Goal: Task Accomplishment & Management: Complete application form

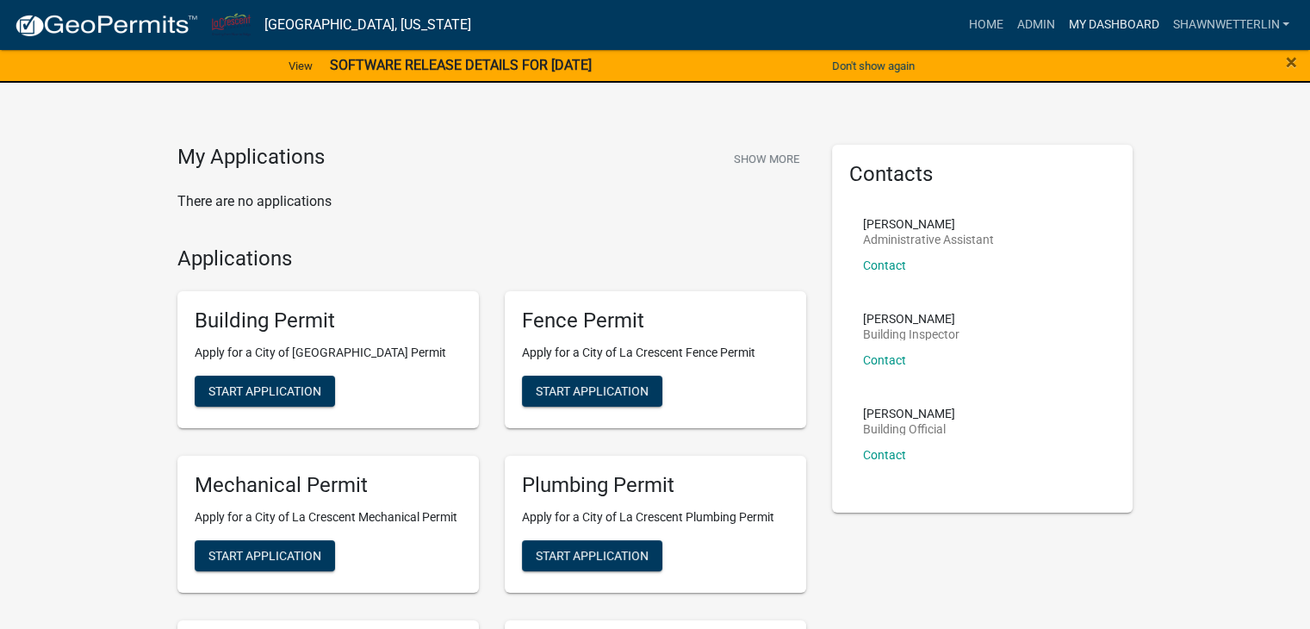
click at [1125, 28] on link "My Dashboard" at bounding box center [1113, 25] width 104 height 33
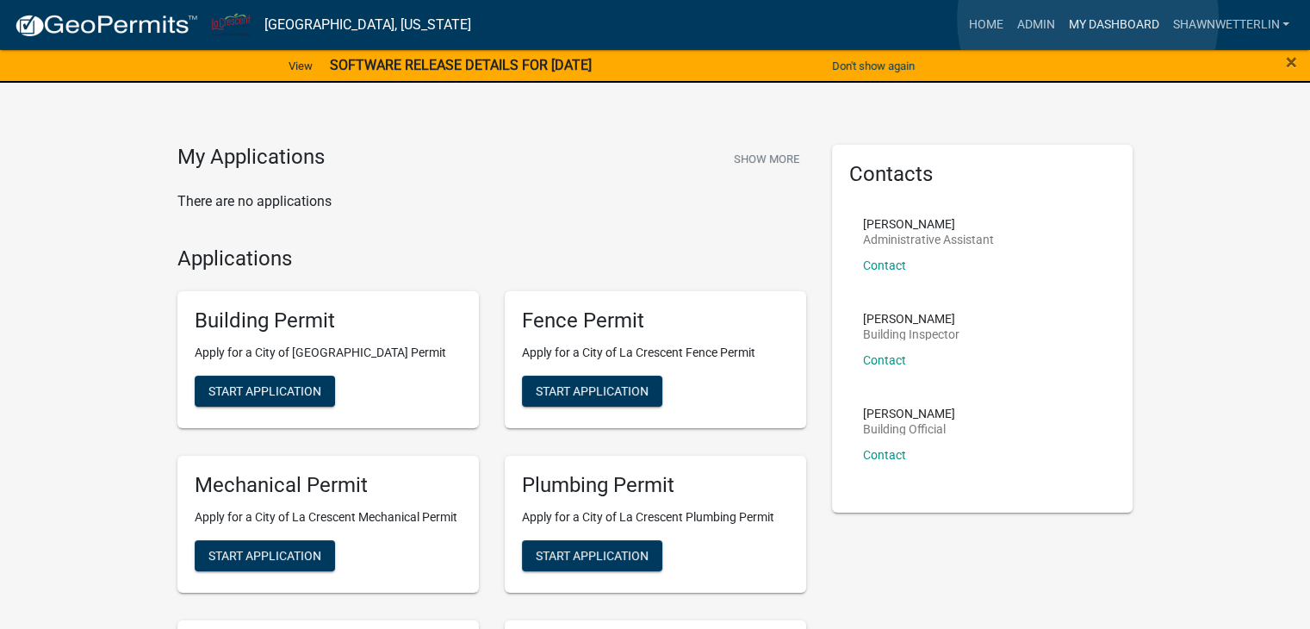
click at [1088, 19] on link "My Dashboard" at bounding box center [1113, 25] width 104 height 33
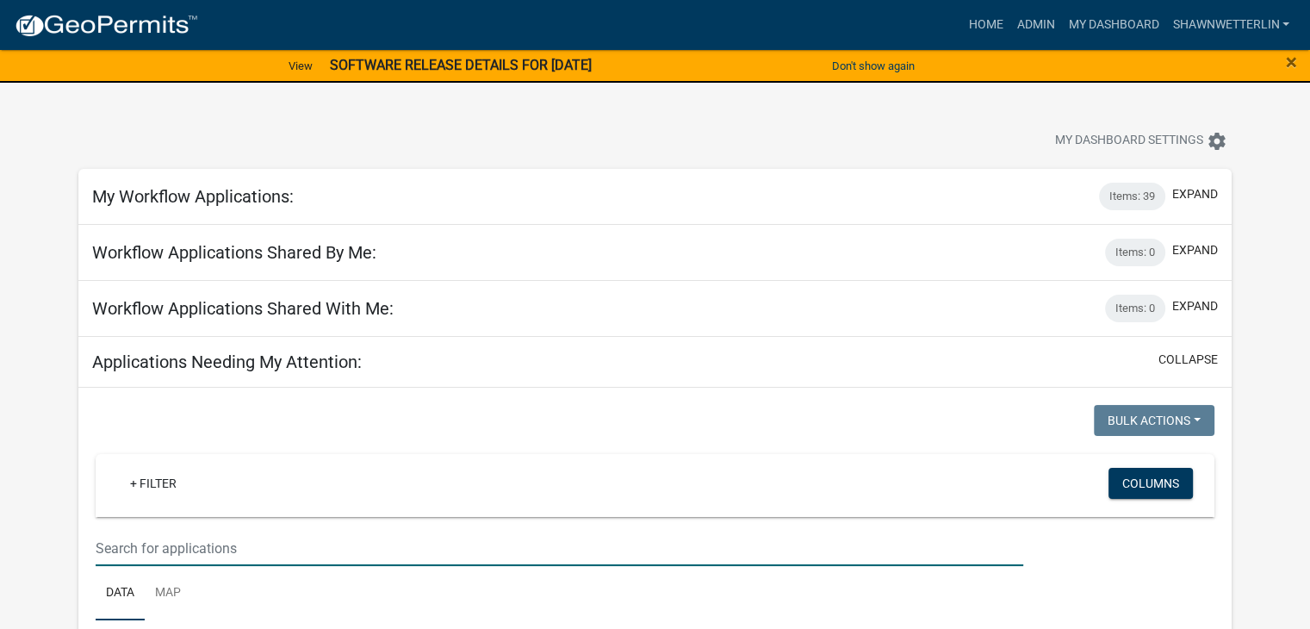
click at [137, 562] on input "text" at bounding box center [560, 548] width 928 height 35
type input "1497"
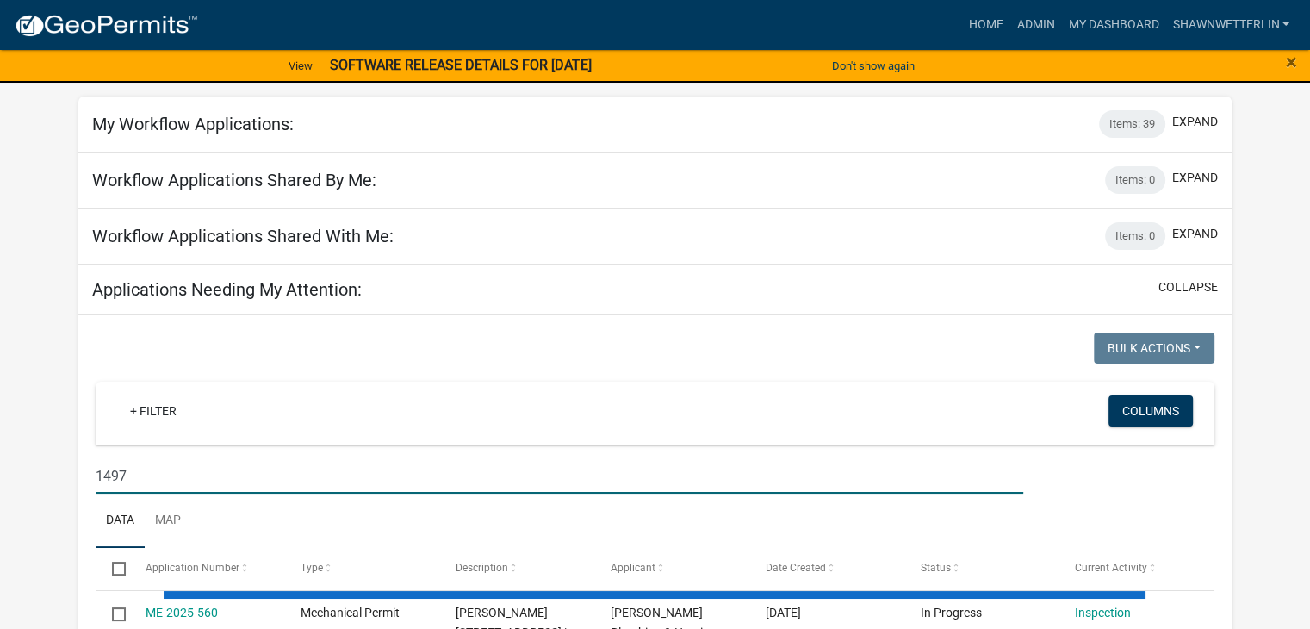
scroll to position [258, 0]
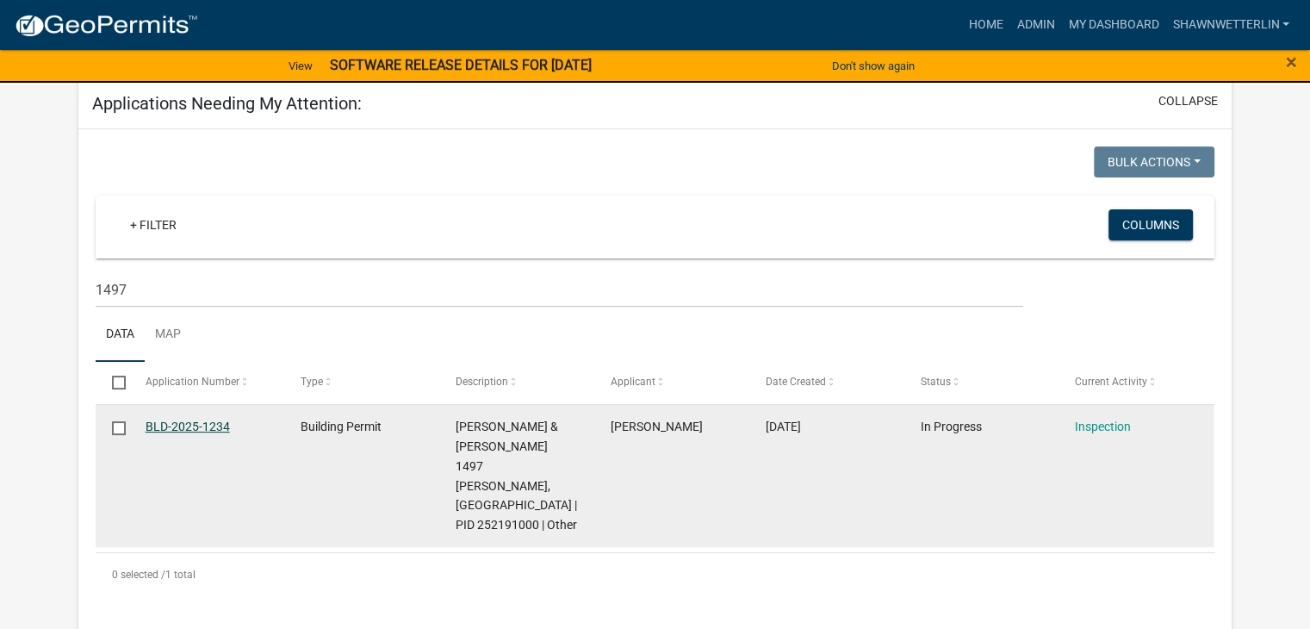
click at [212, 424] on link "BLD-2025-1234" at bounding box center [188, 427] width 84 height 14
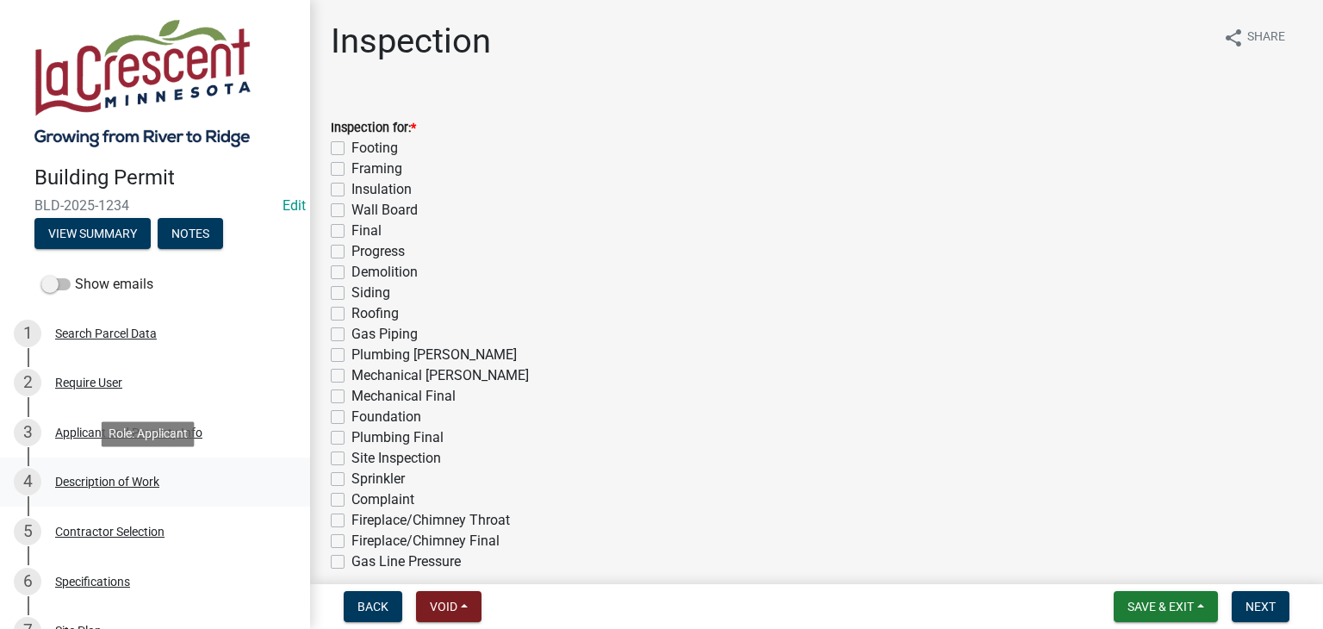
click at [148, 480] on div "Description of Work" at bounding box center [107, 482] width 104 height 12
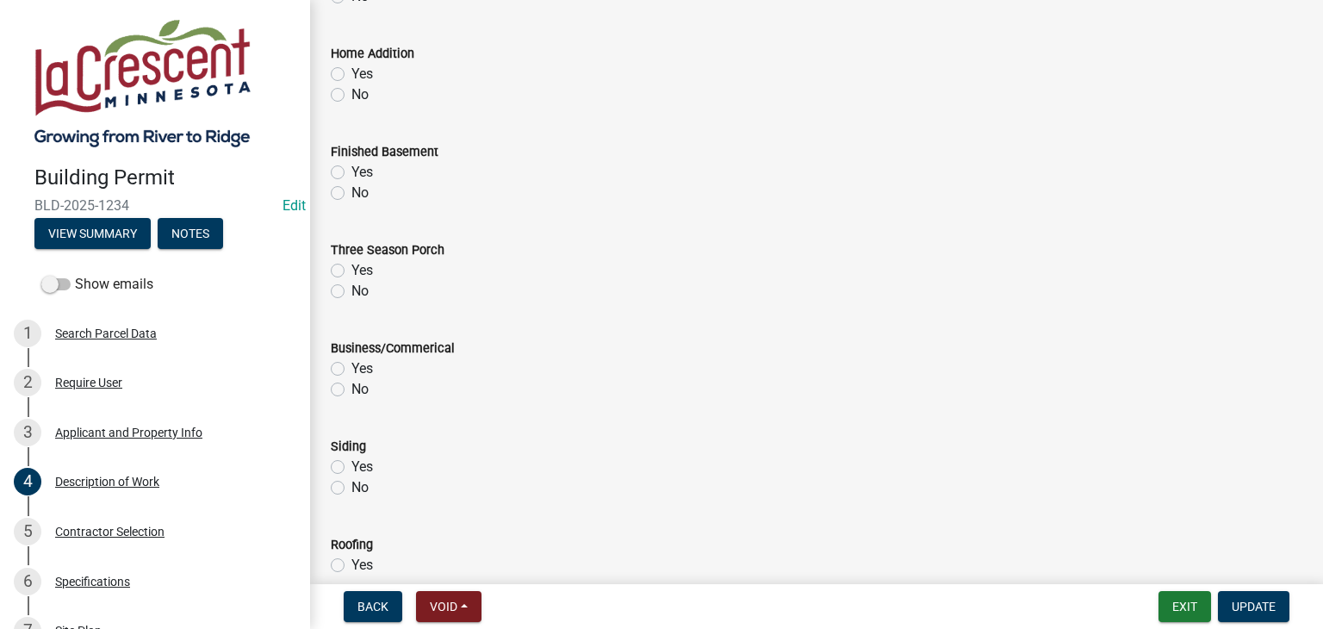
scroll to position [861, 0]
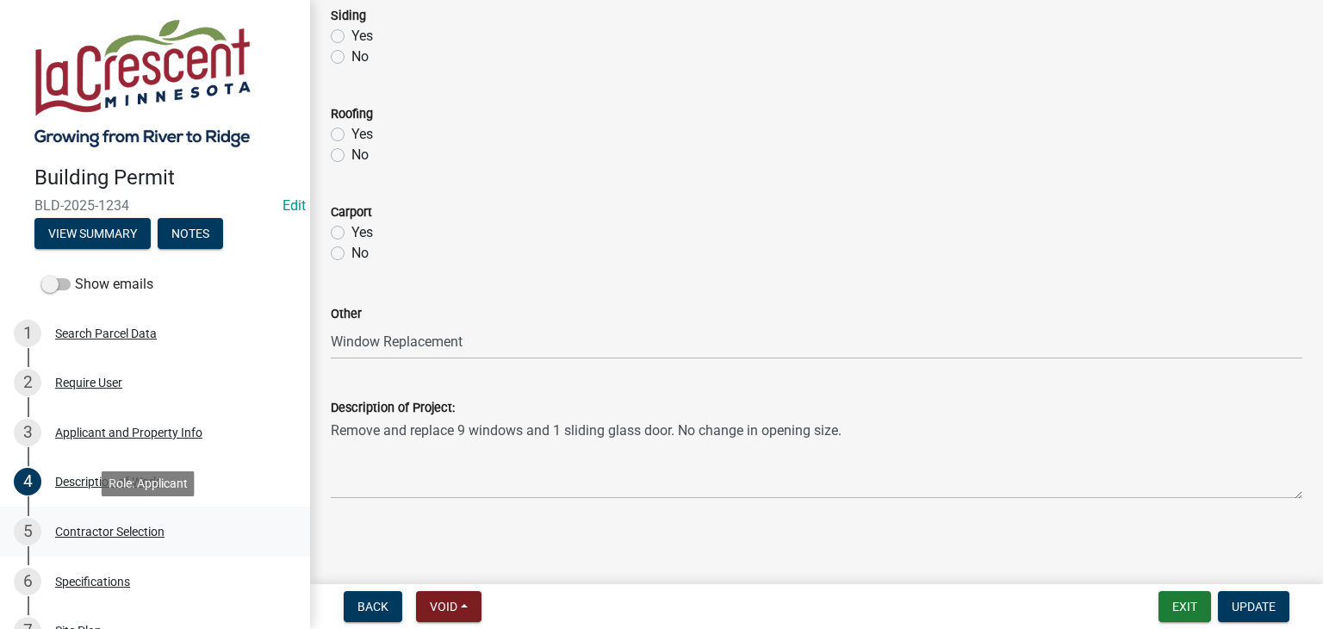
click at [109, 521] on div "5 Contractor Selection" at bounding box center [148, 532] width 269 height 28
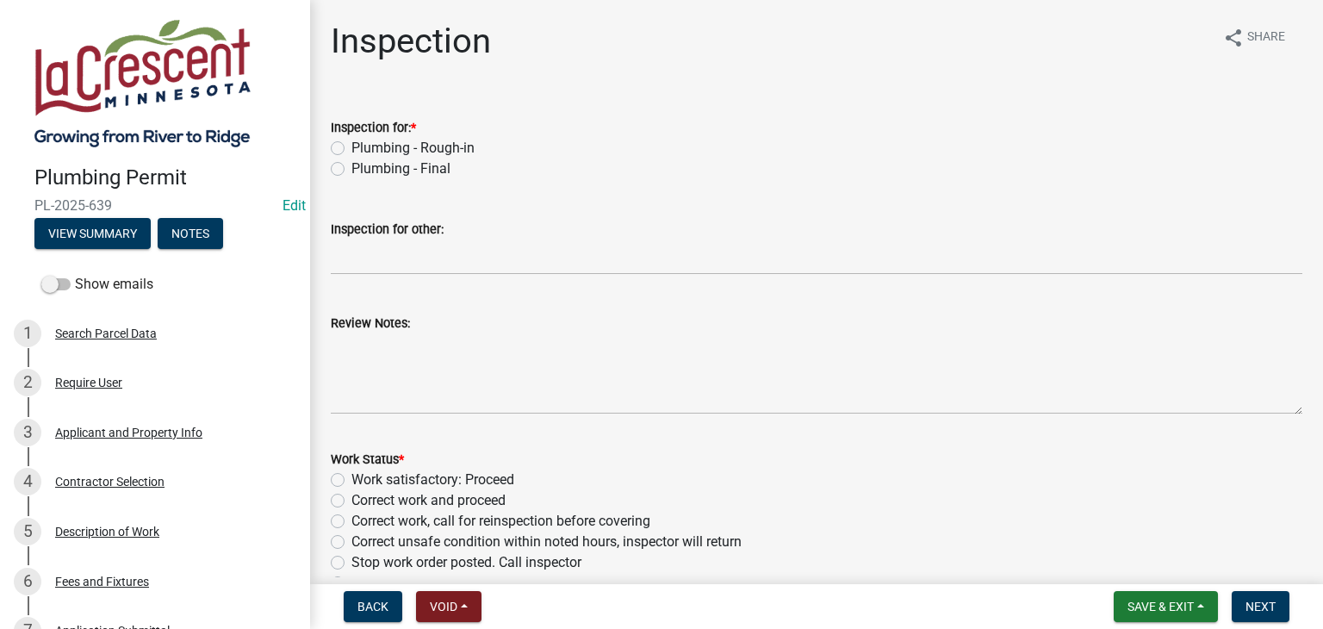
click at [351, 168] on label "Plumbing - Final" at bounding box center [400, 169] width 99 height 21
click at [351, 168] on input "Plumbing - Final" at bounding box center [356, 164] width 11 height 11
radio input "true"
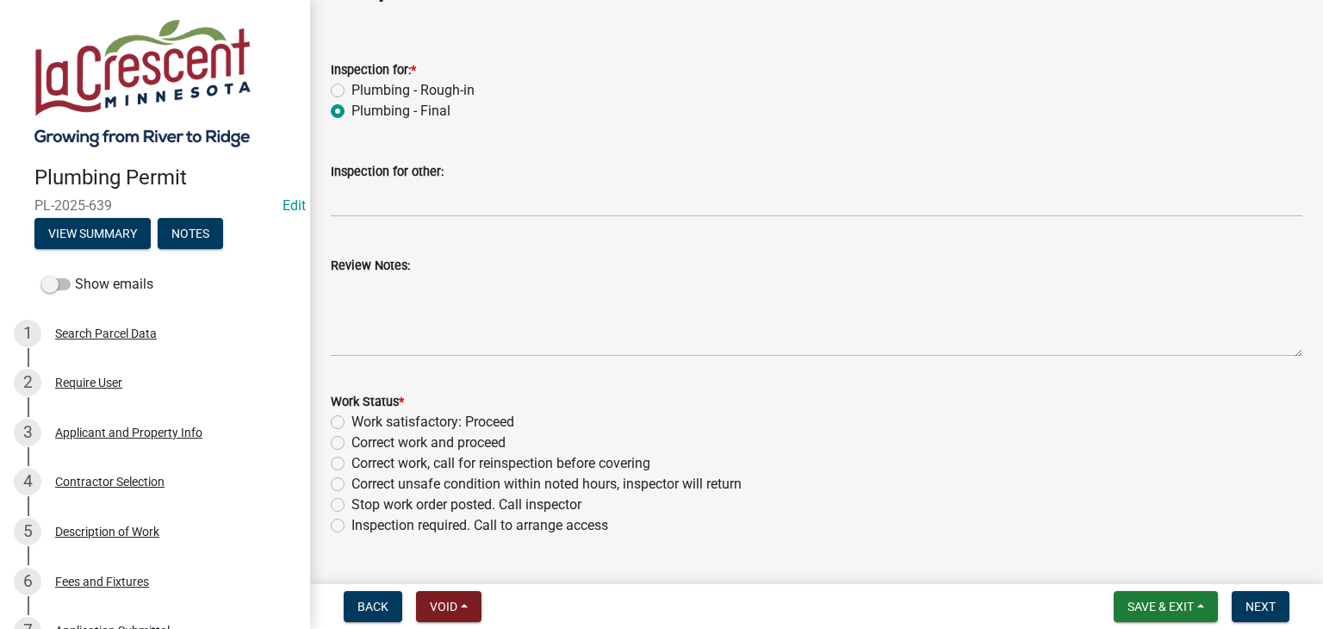
scroll to position [86, 0]
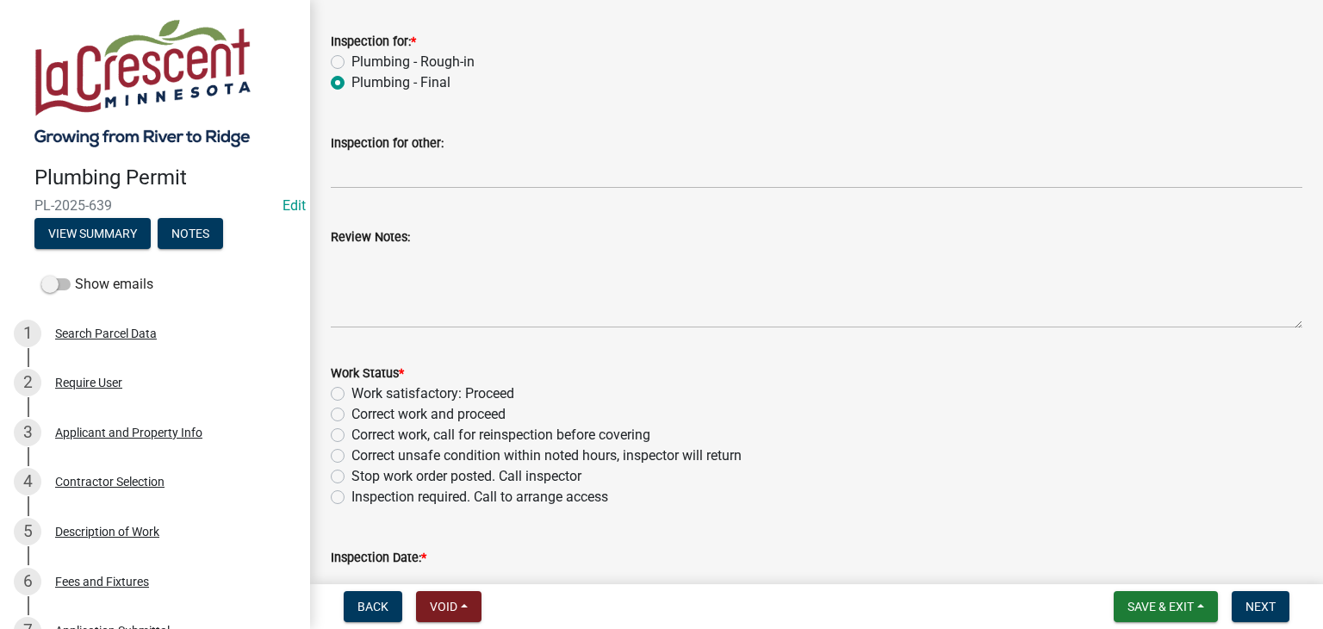
click at [351, 394] on label "Work satisfactory: Proceed" at bounding box center [432, 393] width 163 height 21
click at [351, 394] on input "Work satisfactory: Proceed" at bounding box center [356, 388] width 11 height 11
radio input "true"
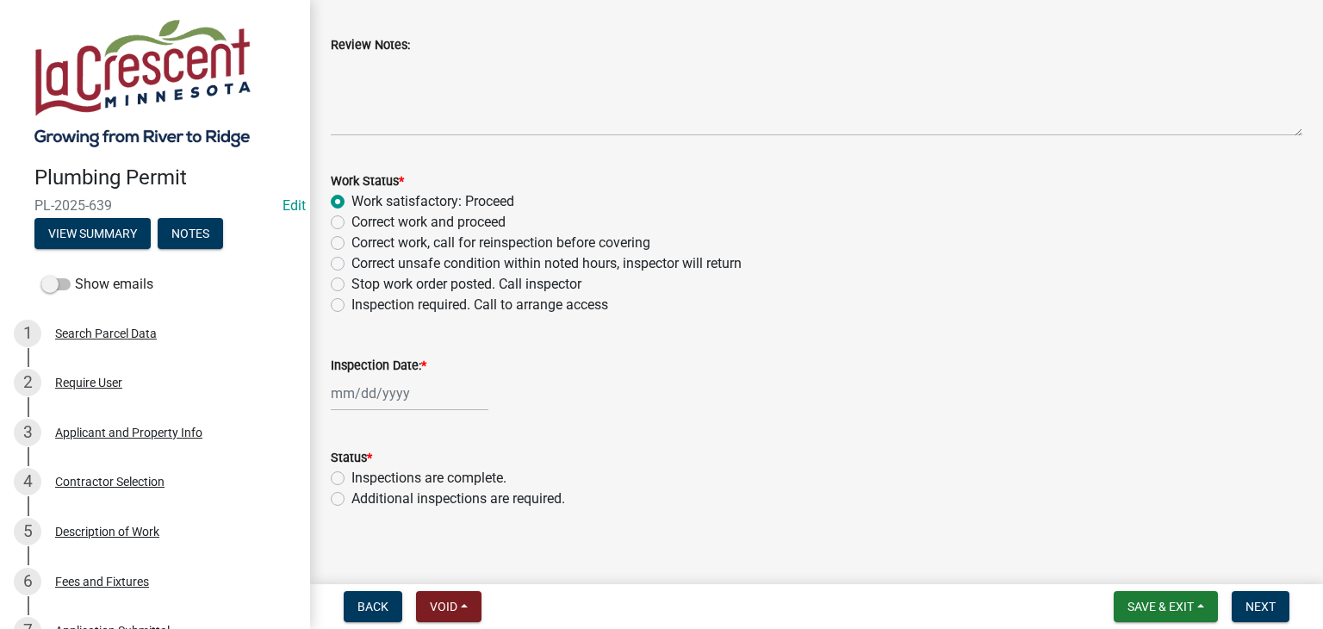
scroll to position [293, 0]
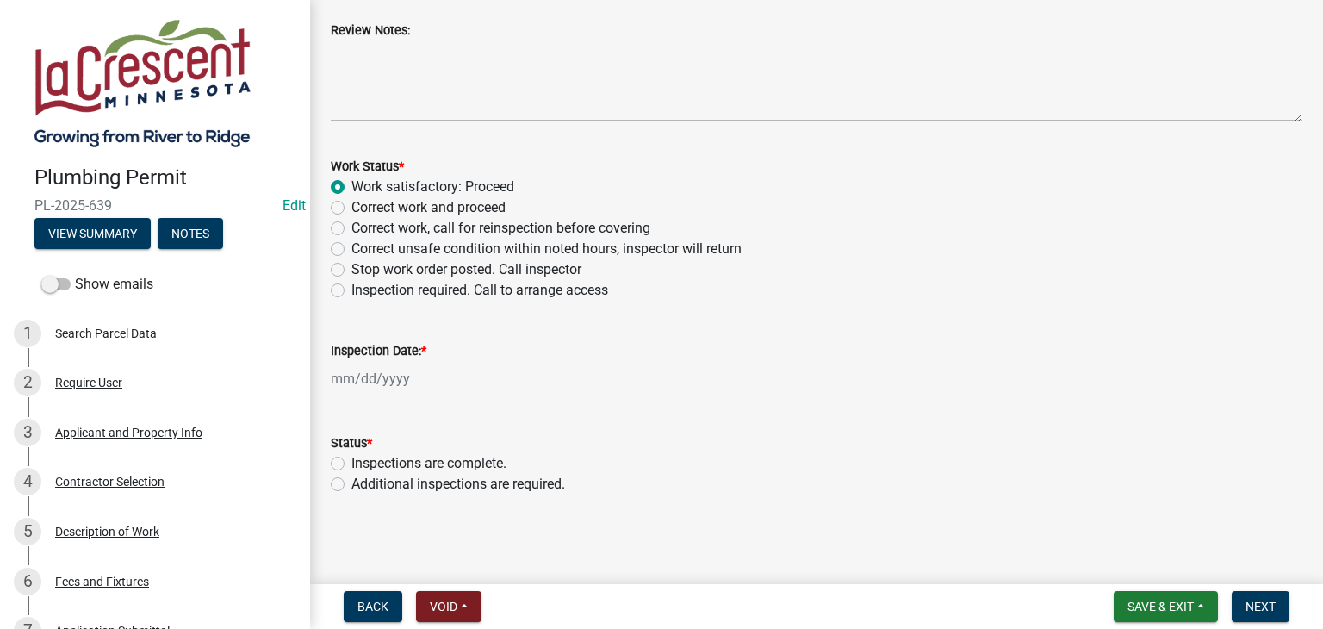
select select "9"
select select "2025"
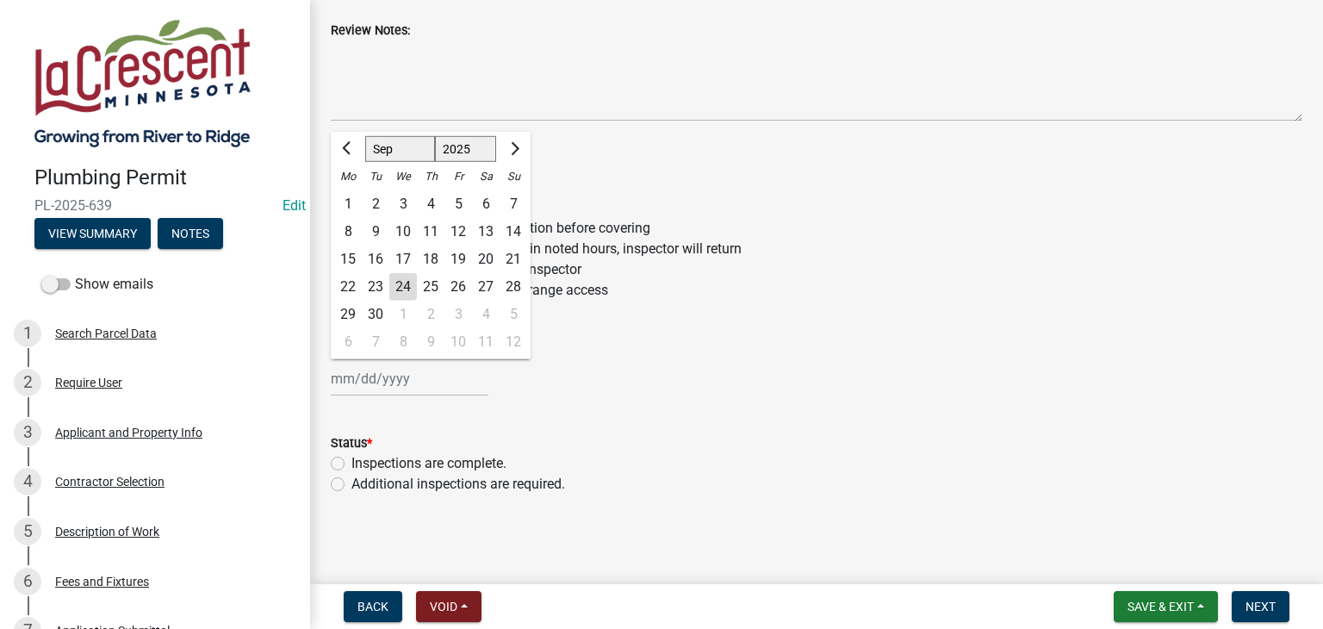
click at [413, 382] on div "[PERSON_NAME] Feb Mar Apr [PERSON_NAME][DATE] Oct Nov [DATE] 1526 1527 1528 152…" at bounding box center [410, 378] width 158 height 35
click at [407, 287] on div "24" at bounding box center [403, 287] width 28 height 28
type input "[DATE]"
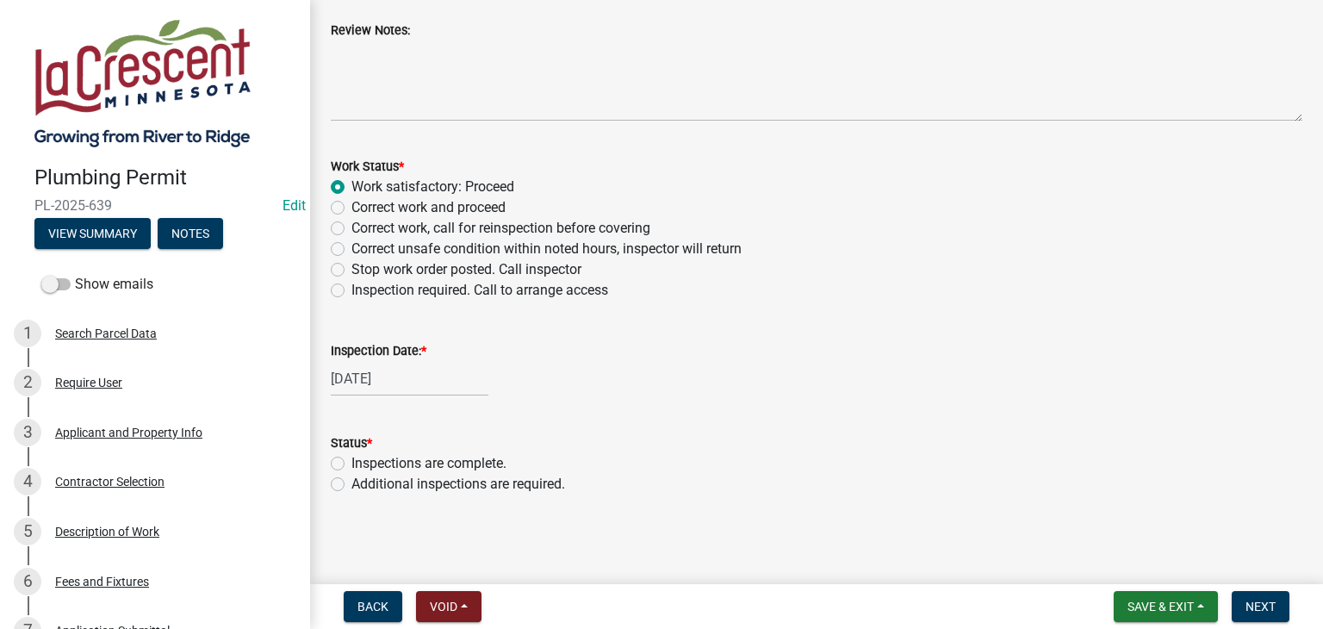
click at [351, 466] on label "Inspections are complete." at bounding box center [428, 463] width 155 height 21
click at [351, 464] on input "Inspections are complete." at bounding box center [356, 458] width 11 height 11
radio input "true"
click at [1262, 604] on span "Next" at bounding box center [1261, 607] width 30 height 14
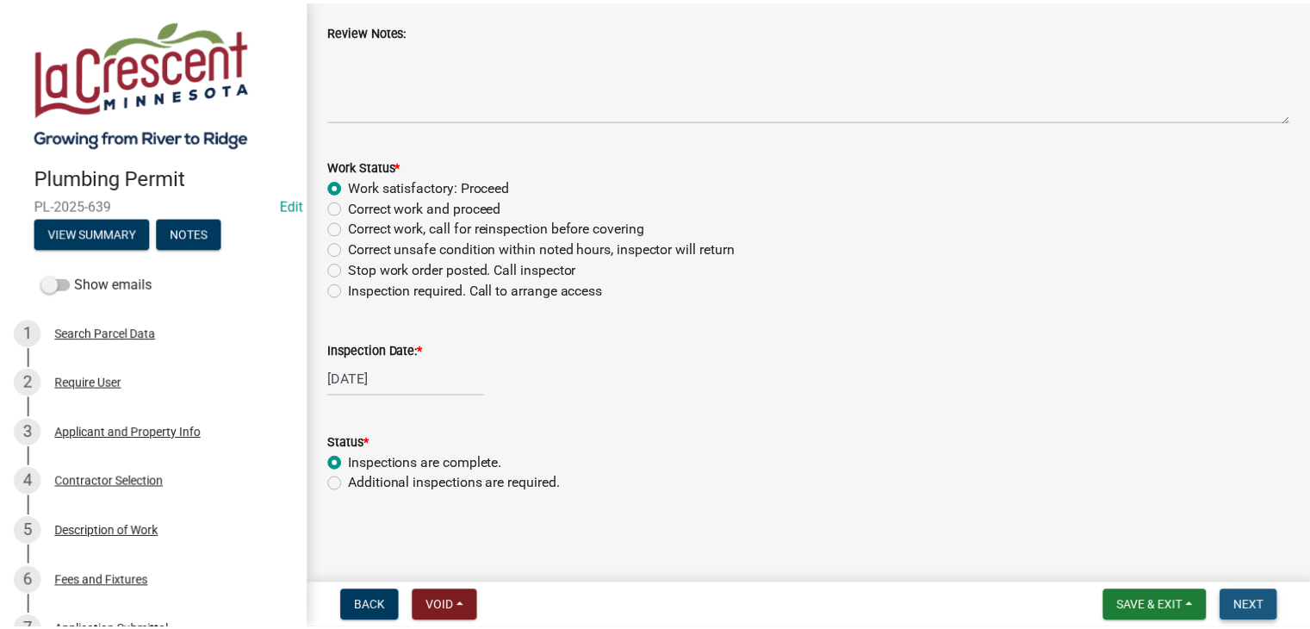
scroll to position [0, 0]
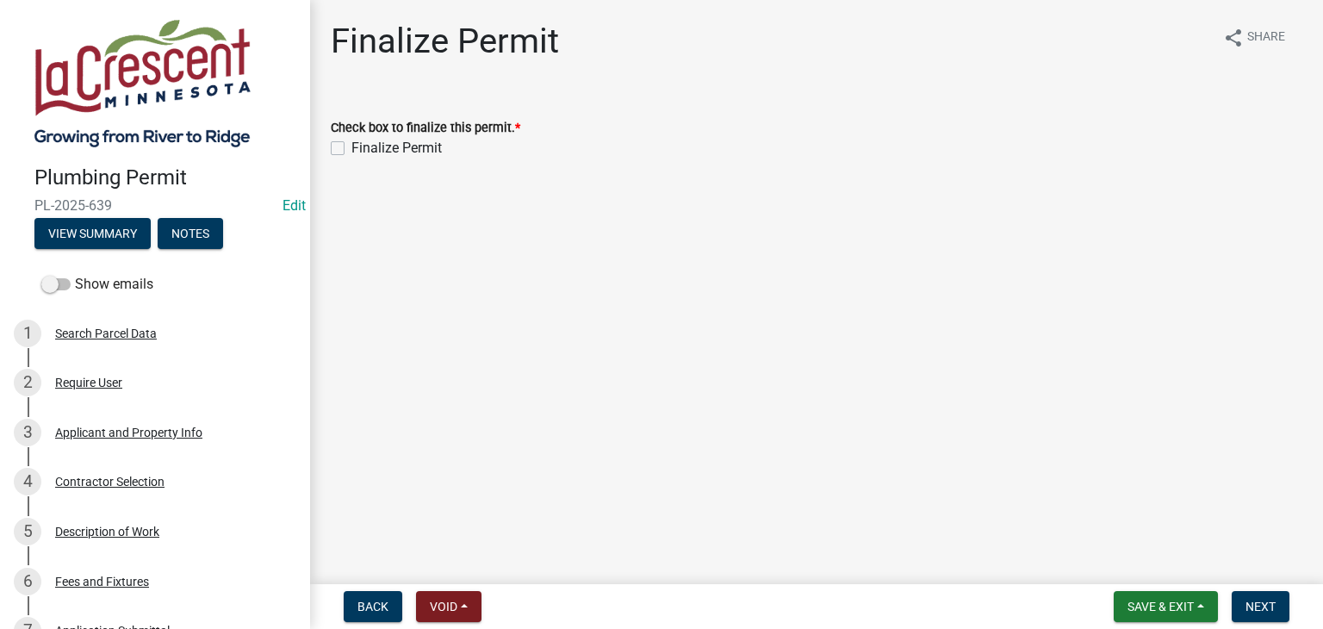
click at [351, 147] on label "Finalize Permit" at bounding box center [396, 148] width 90 height 21
click at [351, 147] on input "Finalize Permit" at bounding box center [356, 143] width 11 height 11
checkbox input "true"
click at [1269, 606] on span "Next" at bounding box center [1261, 607] width 30 height 14
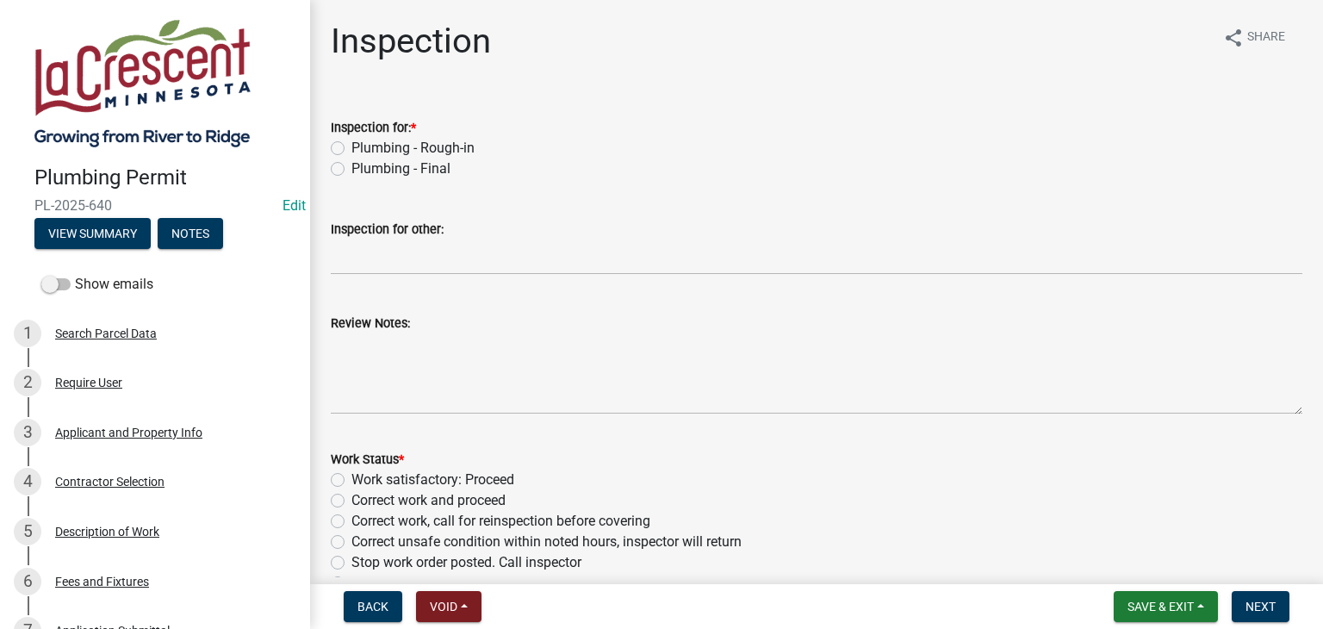
click at [351, 169] on label "Plumbing - Final" at bounding box center [400, 169] width 99 height 21
click at [351, 169] on input "Plumbing - Final" at bounding box center [356, 164] width 11 height 11
radio input "true"
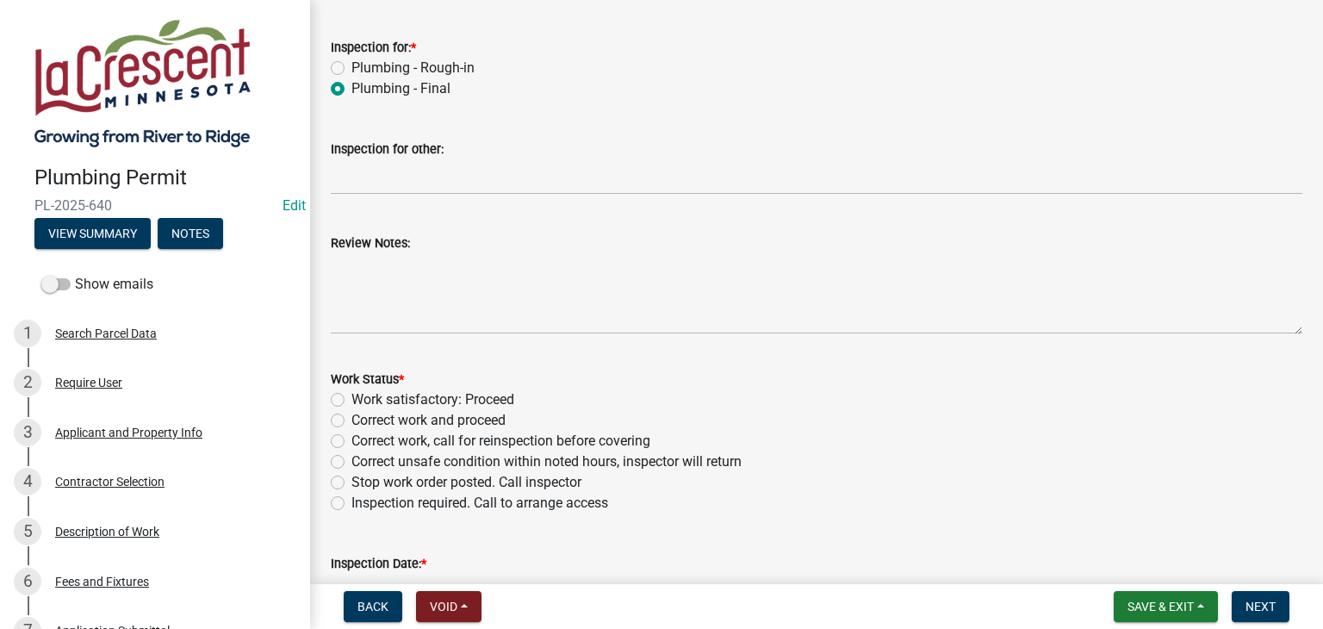
scroll to position [172, 0]
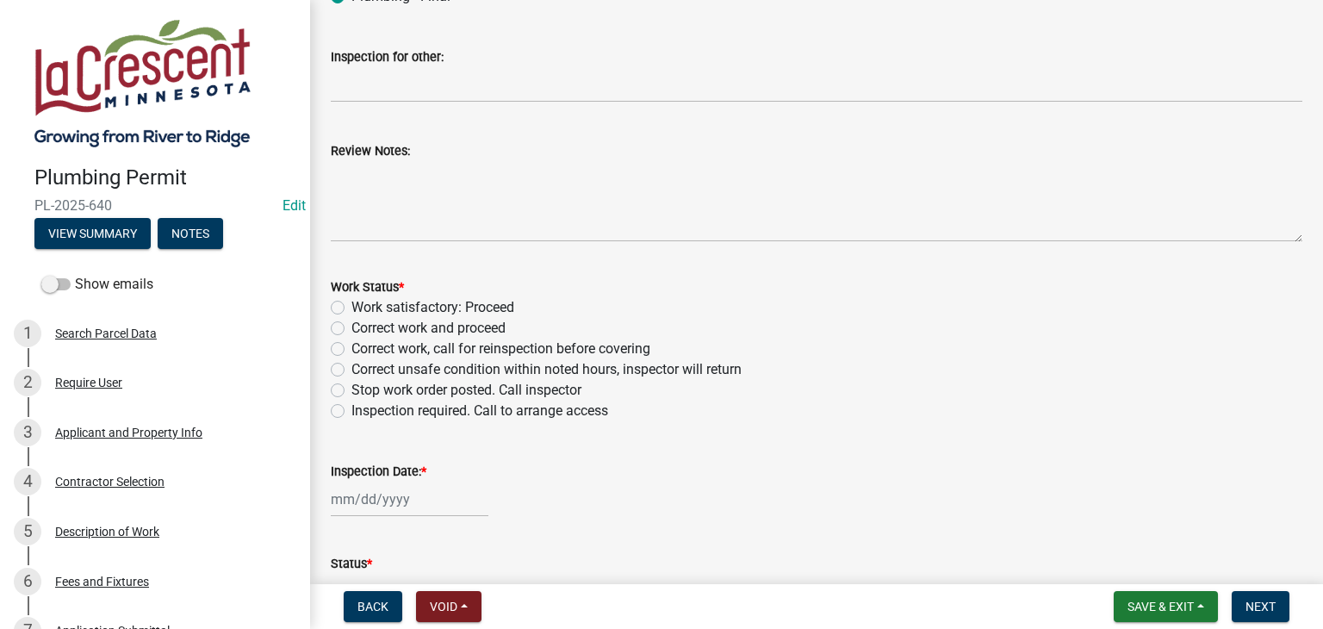
click at [351, 305] on label "Work satisfactory: Proceed" at bounding box center [432, 307] width 163 height 21
click at [351, 305] on input "Work satisfactory: Proceed" at bounding box center [356, 302] width 11 height 11
radio input "true"
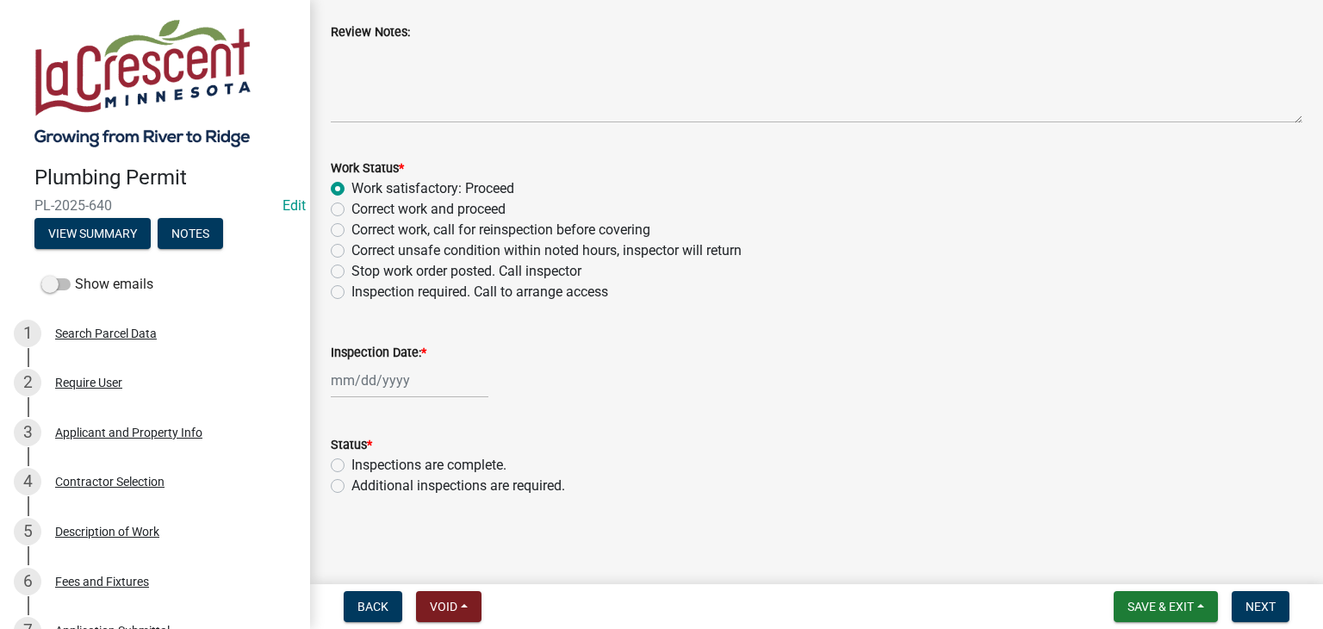
scroll to position [293, 0]
click at [416, 380] on div at bounding box center [410, 378] width 158 height 35
select select "9"
select select "2025"
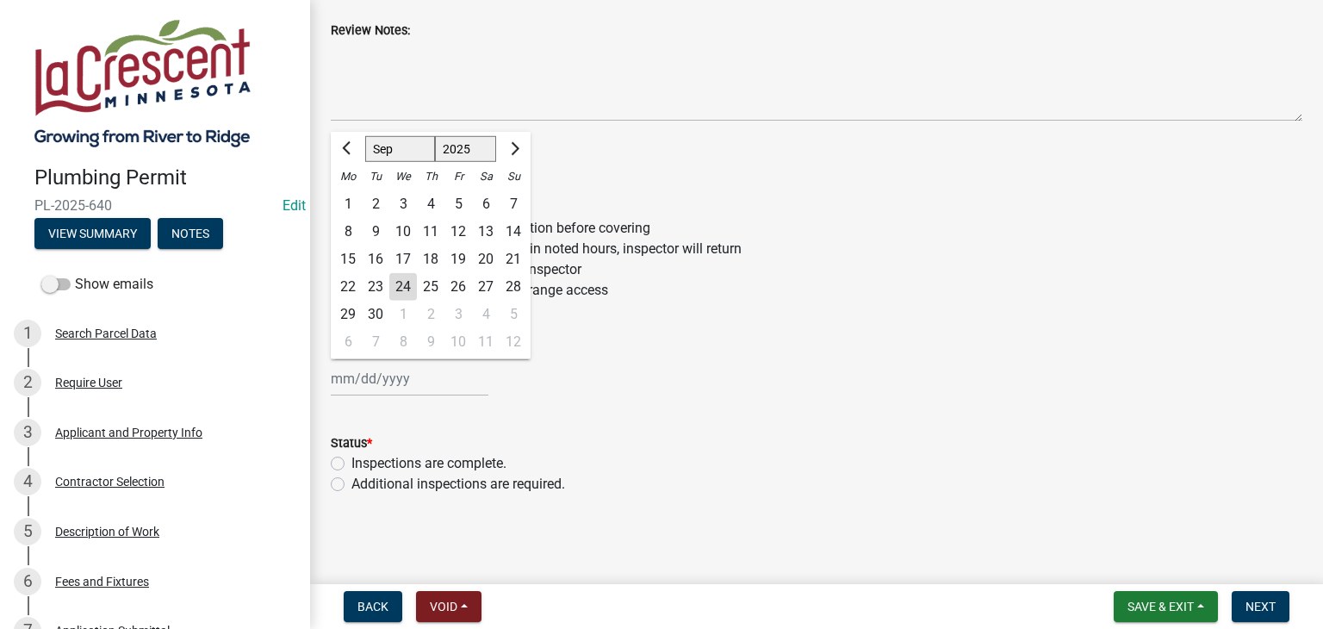
click at [415, 284] on div "24" at bounding box center [403, 287] width 28 height 28
type input "[DATE]"
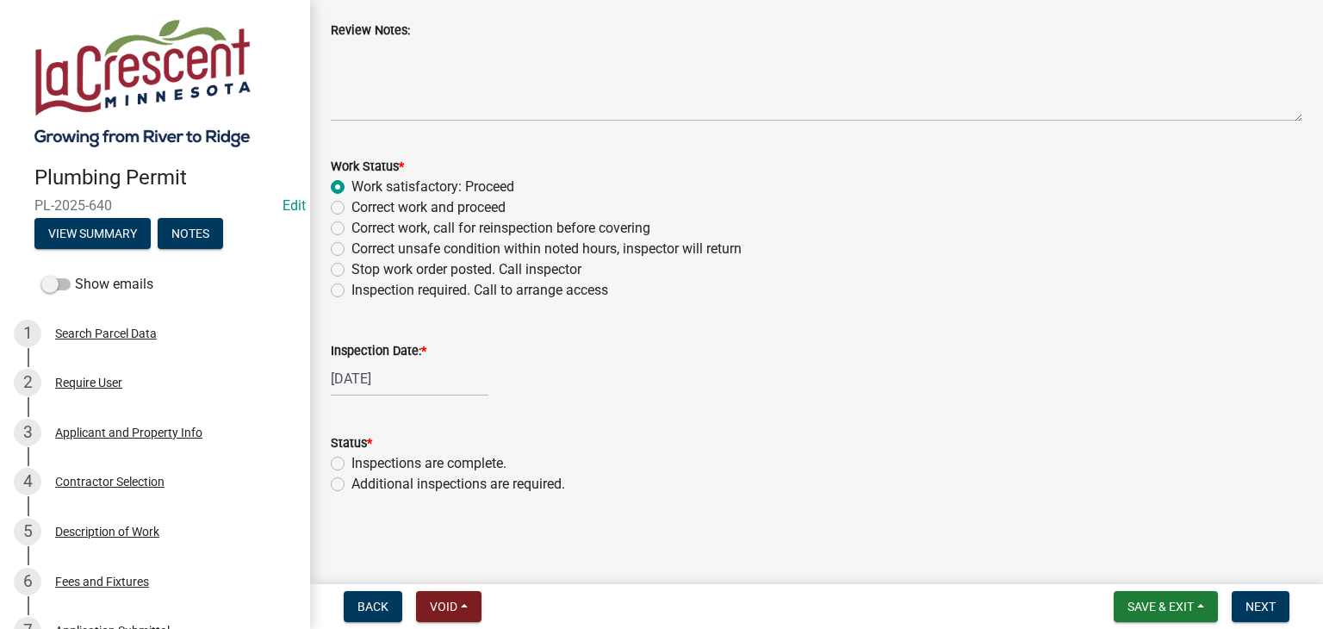
click at [351, 465] on label "Inspections are complete." at bounding box center [428, 463] width 155 height 21
click at [351, 464] on input "Inspections are complete." at bounding box center [356, 458] width 11 height 11
radio input "true"
click at [1246, 608] on span "Next" at bounding box center [1261, 607] width 30 height 14
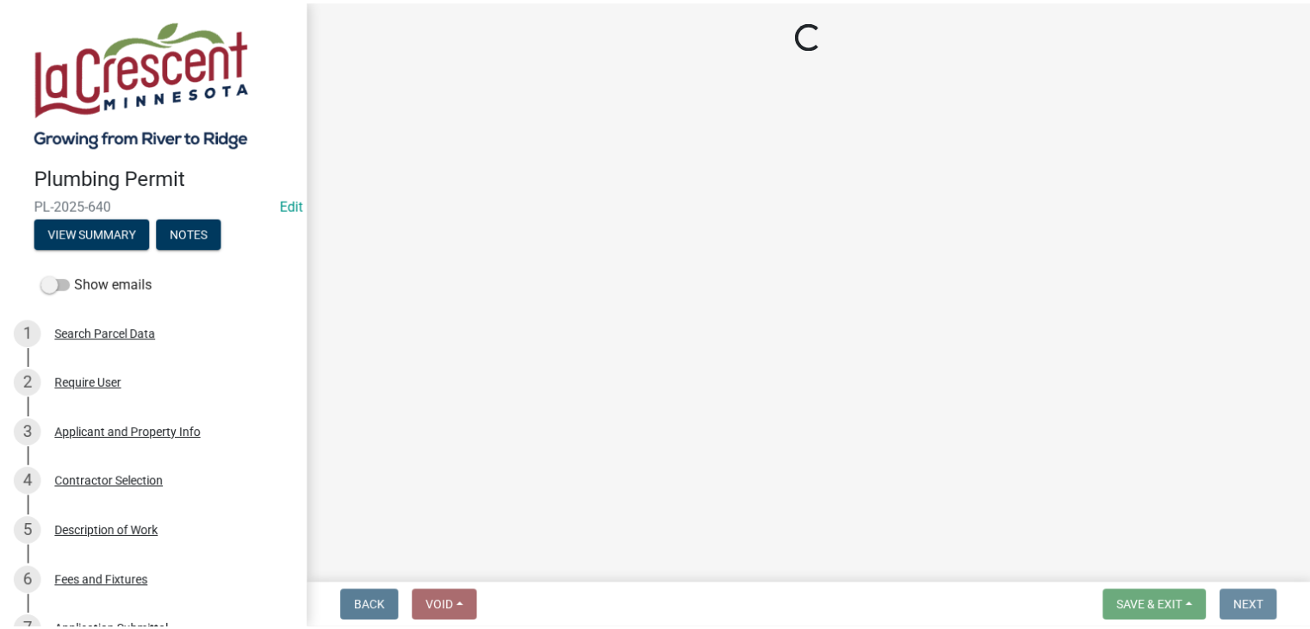
scroll to position [0, 0]
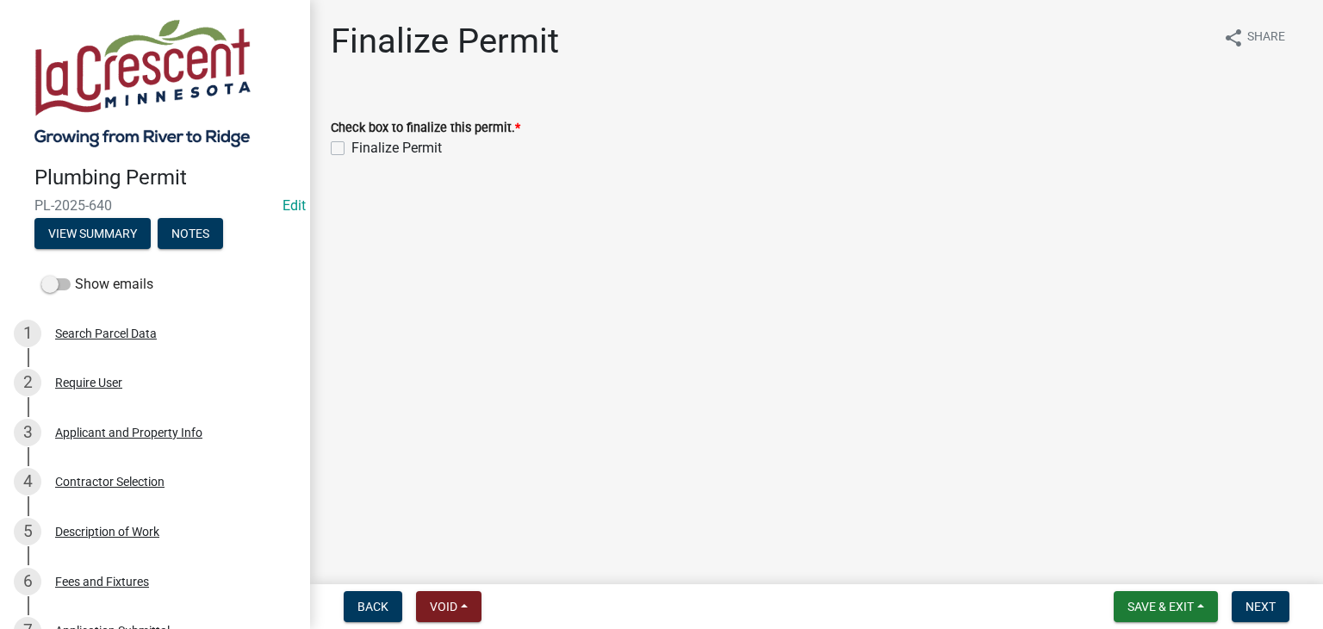
click at [351, 147] on label "Finalize Permit" at bounding box center [396, 148] width 90 height 21
click at [351, 147] on input "Finalize Permit" at bounding box center [356, 143] width 11 height 11
checkbox input "true"
click at [1251, 607] on span "Next" at bounding box center [1261, 607] width 30 height 14
